Goal: Book appointment/travel/reservation

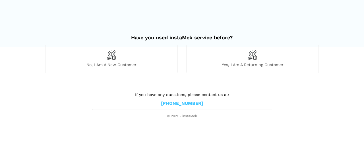
click at [97, 59] on div "No, I am a new customer" at bounding box center [111, 59] width 133 height 28
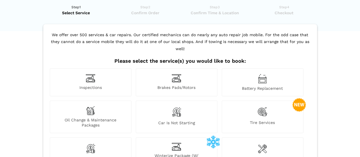
scroll to position [17, 0]
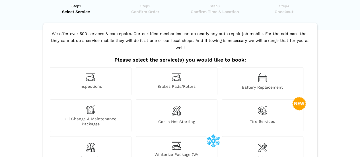
click at [108, 84] on span "Inspections" at bounding box center [90, 87] width 81 height 6
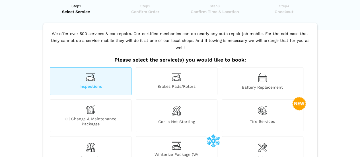
scroll to position [113, 0]
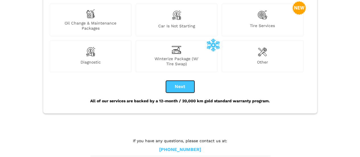
click at [190, 81] on button "Next" at bounding box center [180, 87] width 28 height 12
checkbox input "true"
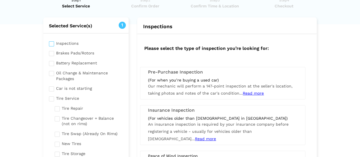
scroll to position [39, 0]
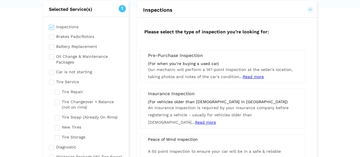
click at [221, 68] on span "Our mechanic will perform a 147-point inspection at the seller's location, taki…" at bounding box center [220, 73] width 145 height 12
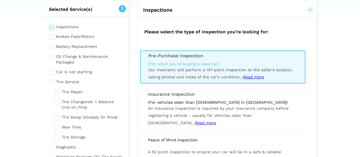
click at [256, 76] on span "Read more" at bounding box center [253, 77] width 21 height 5
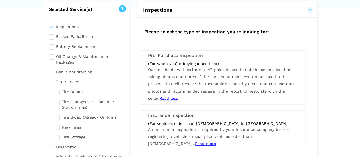
click at [216, 141] on span "Read more" at bounding box center [205, 143] width 21 height 5
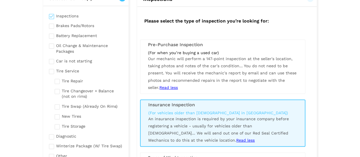
scroll to position [50, 0]
click at [321, 113] on div "Tire Service We are fully equipped to do tires! We offer a complete service dep…" at bounding box center [227, 146] width 188 height 312
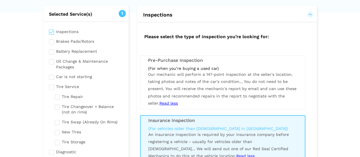
click at [197, 73] on span "Our mechanic will perform a 147-point inspection at the seller's location, taki…" at bounding box center [222, 88] width 149 height 33
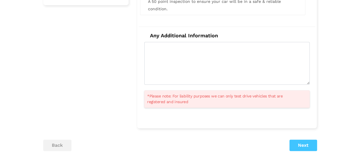
scroll to position [219, 0]
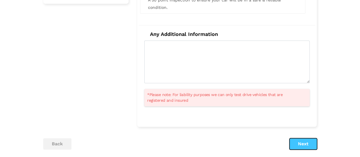
click at [301, 145] on button "Next" at bounding box center [303, 143] width 28 height 11
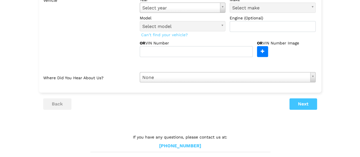
scroll to position [84, 0]
click at [295, 106] on button "Next" at bounding box center [303, 103] width 28 height 11
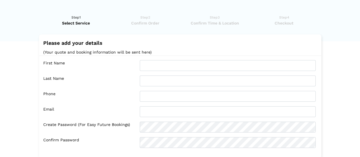
scroll to position [75, 0]
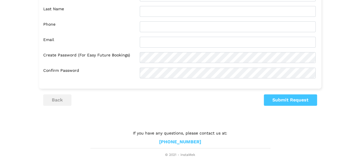
click at [68, 93] on div "Please add your details (Your quote and booking information will be sent here) …" at bounding box center [180, 35] width 274 height 141
click at [65, 100] on button "back" at bounding box center [57, 99] width 28 height 11
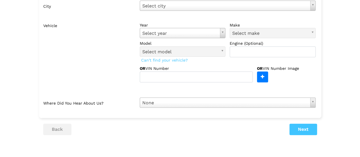
scroll to position [74, 0]
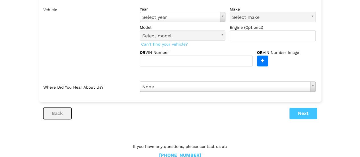
click at [55, 110] on button "back" at bounding box center [57, 113] width 28 height 11
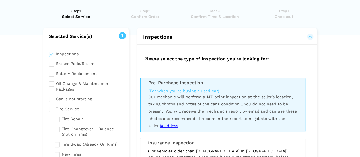
scroll to position [0, 0]
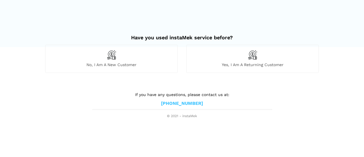
click at [122, 64] on span "No, I am a new customer" at bounding box center [112, 64] width 132 height 5
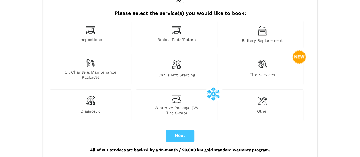
scroll to position [64, 0]
click at [96, 37] on span "Inspections" at bounding box center [90, 40] width 81 height 6
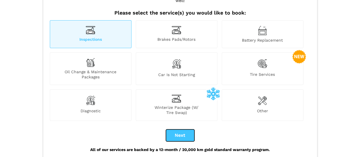
click at [185, 129] on button "Next" at bounding box center [180, 135] width 28 height 12
checkbox input "true"
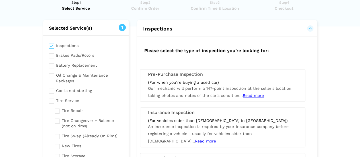
scroll to position [21, 0]
click at [215, 87] on span "Our mechanic will perform a 147-point inspection at the seller's location, taki…" at bounding box center [220, 92] width 145 height 12
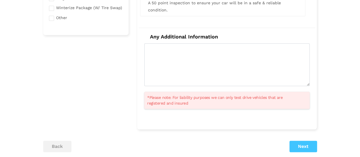
scroll to position [188, 0]
click at [295, 149] on button "Next" at bounding box center [303, 145] width 28 height 11
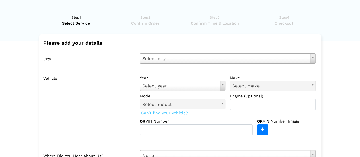
scroll to position [0, 0]
